Goal: Transaction & Acquisition: Purchase product/service

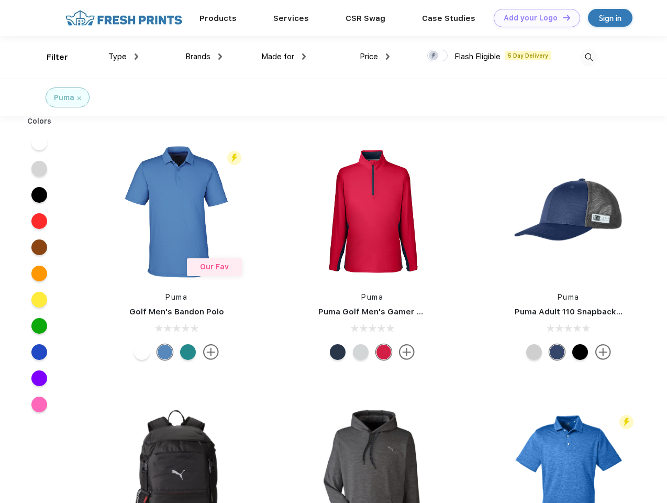
click at [533, 18] on link "Add your Logo Design Tool" at bounding box center [537, 18] width 86 height 18
click at [0, 0] on div "Design Tool" at bounding box center [0, 0] width 0 height 0
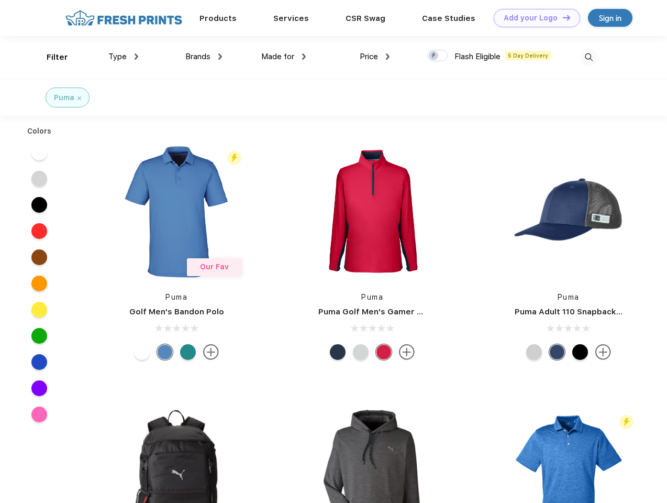
click at [562, 17] on link "Add your Logo Design Tool" at bounding box center [537, 18] width 86 height 18
click at [50, 57] on div "Filter" at bounding box center [57, 57] width 21 height 12
click at [124, 57] on span "Type" at bounding box center [117, 56] width 18 height 9
click at [204, 57] on span "Brands" at bounding box center [197, 56] width 25 height 9
click at [284, 57] on span "Made for" at bounding box center [277, 56] width 33 height 9
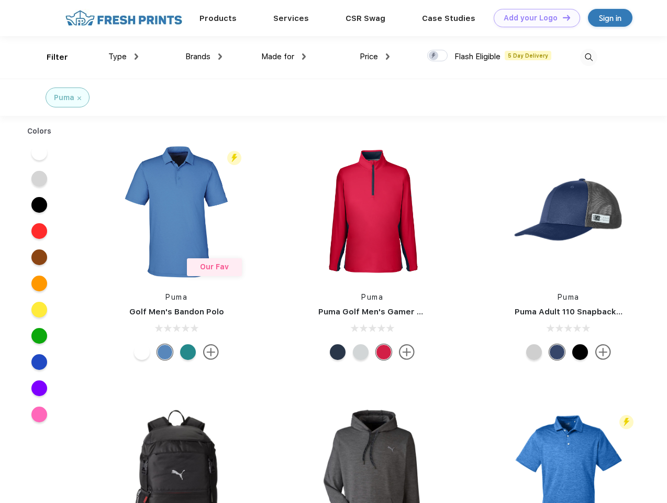
click at [375, 57] on span "Price" at bounding box center [369, 56] width 18 height 9
click at [438, 56] on div at bounding box center [437, 56] width 20 height 12
click at [434, 56] on input "checkbox" at bounding box center [430, 52] width 7 height 7
click at [589, 57] on img at bounding box center [588, 57] width 17 height 17
